Goal: Find specific page/section: Find specific page/section

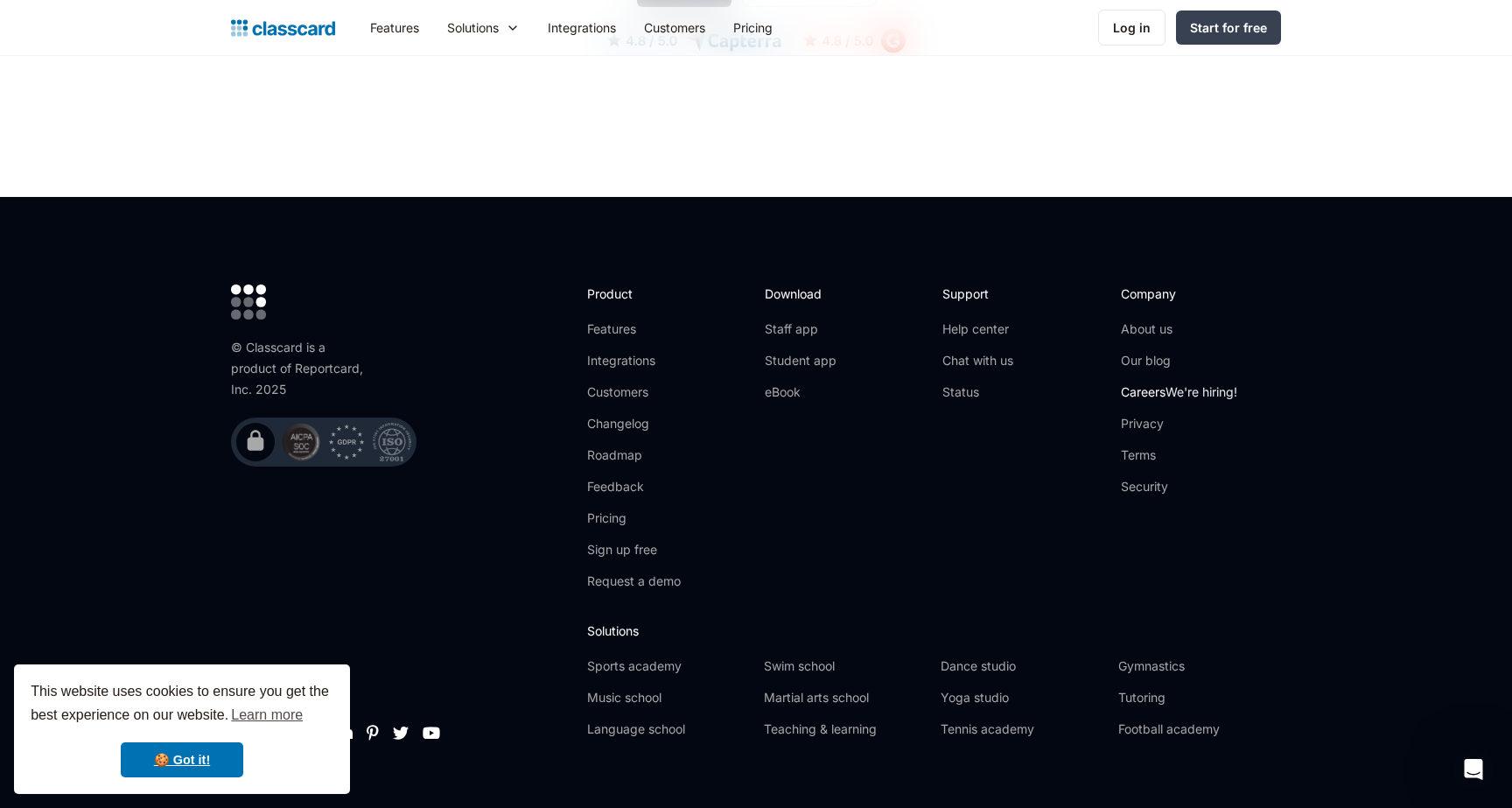
click at [1142, 383] on link "Careers We're hiring!" at bounding box center [1179, 391] width 117 height 18
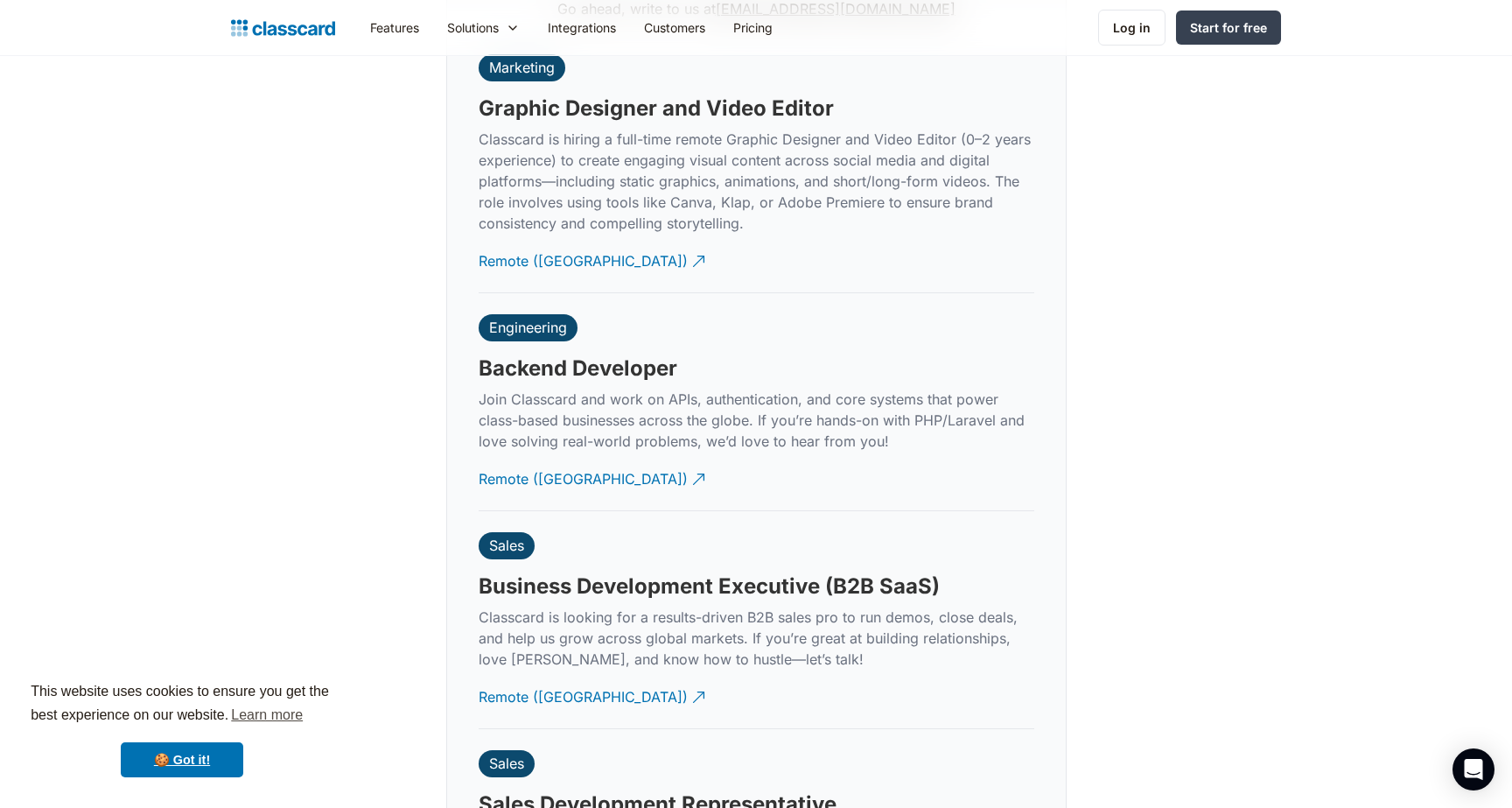
scroll to position [4277, 0]
click at [554, 461] on div "Remote (India)" at bounding box center [583, 471] width 209 height 35
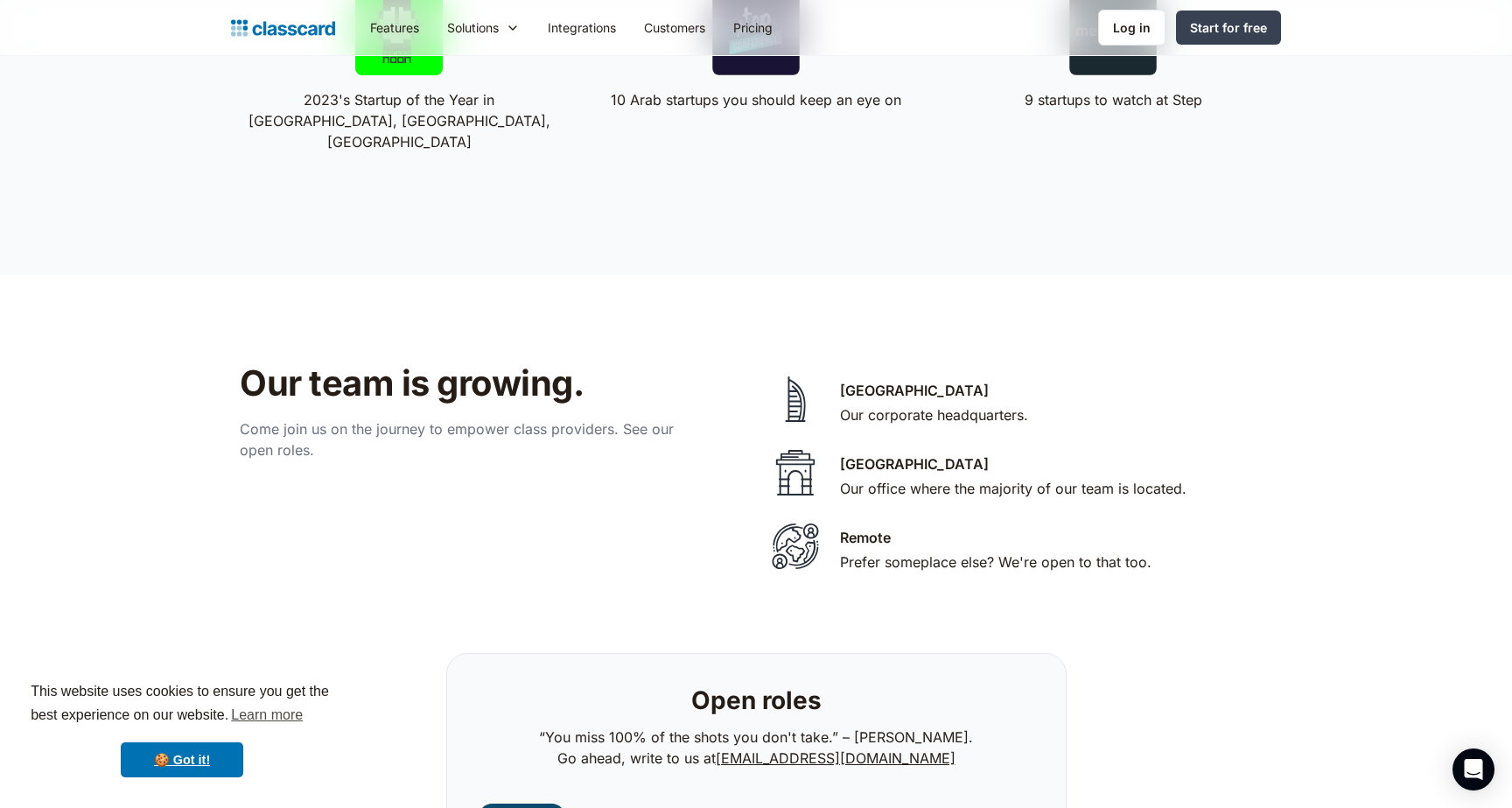
scroll to position [3527, 0]
